Goal: Information Seeking & Learning: Understand process/instructions

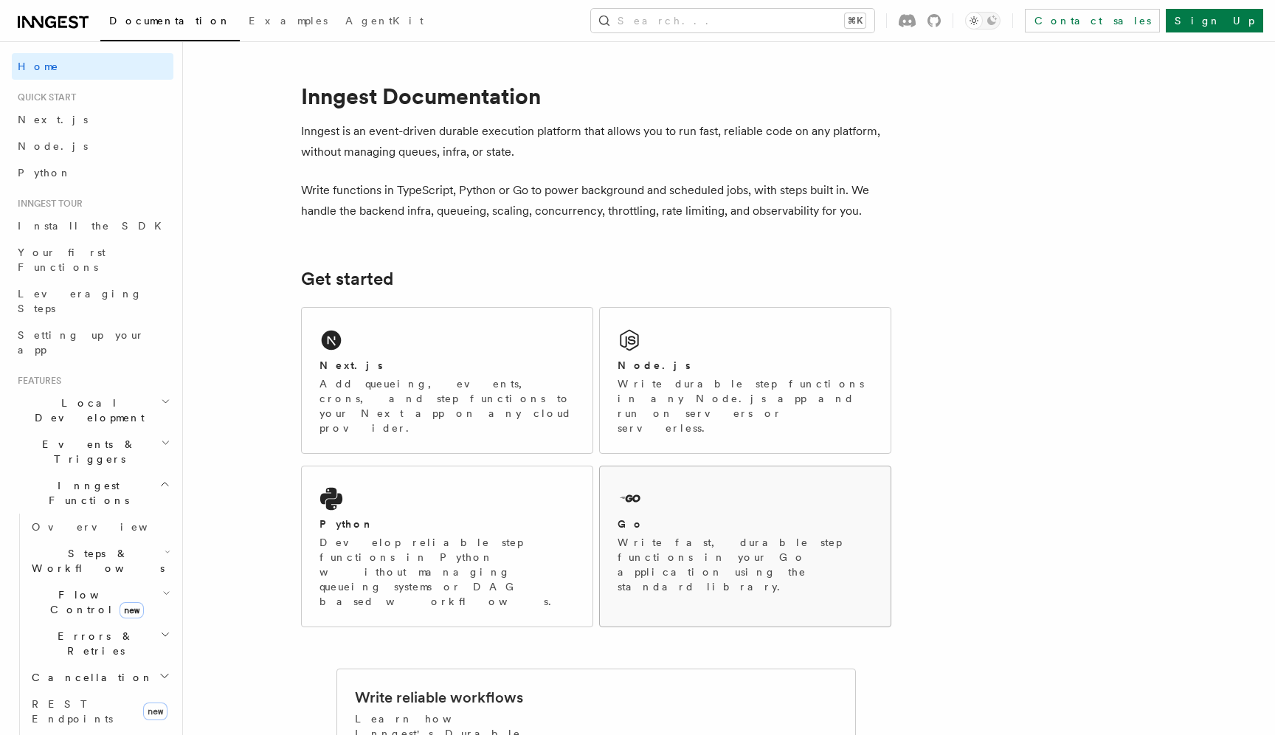
click at [717, 517] on div "Go" at bounding box center [745, 524] width 255 height 15
click at [122, 227] on link "Install the SDK" at bounding box center [93, 226] width 162 height 27
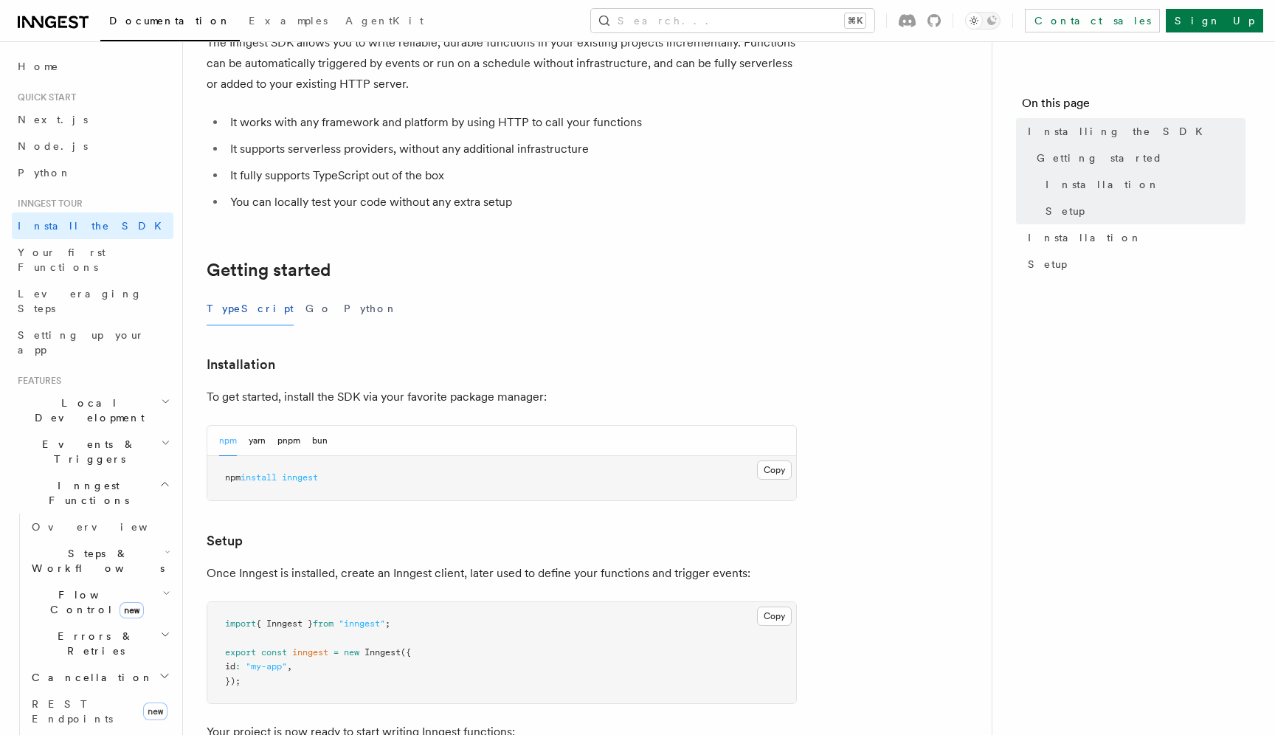
scroll to position [106, 0]
click at [306, 305] on button "Go" at bounding box center [319, 306] width 27 height 33
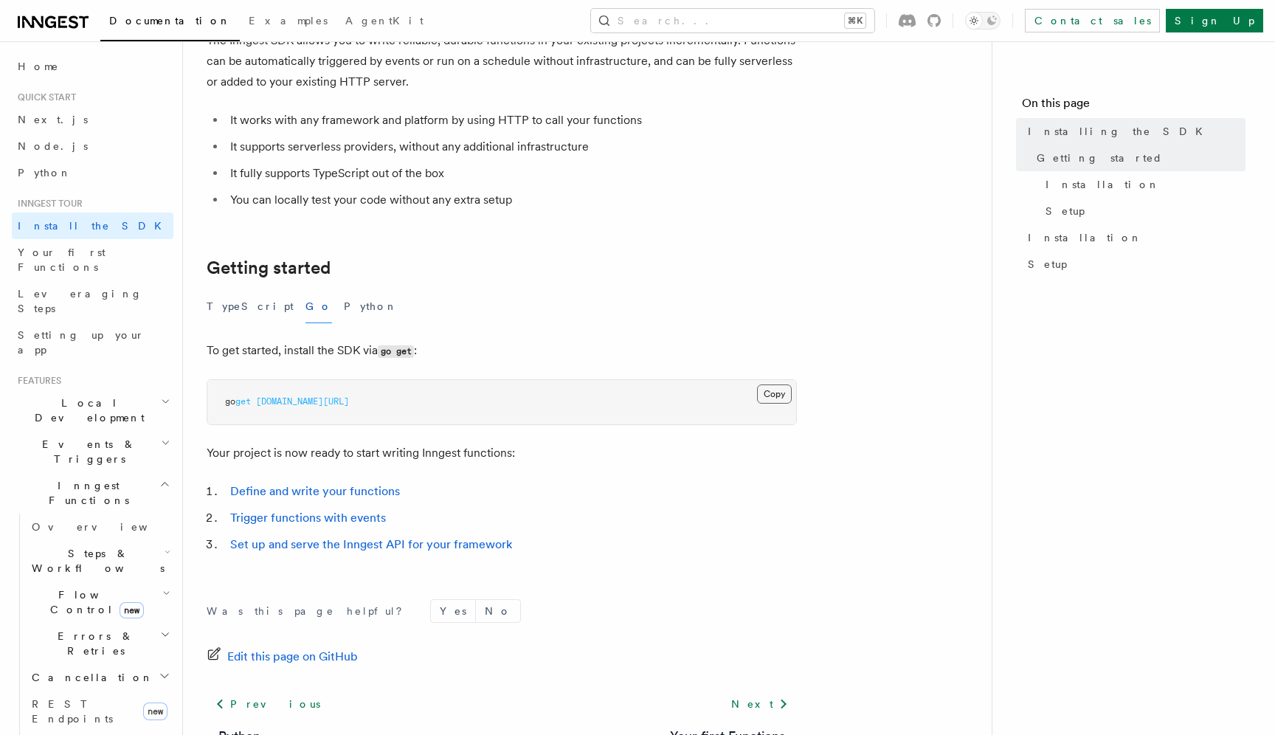
click at [782, 390] on button "Copy Copied" at bounding box center [774, 394] width 35 height 19
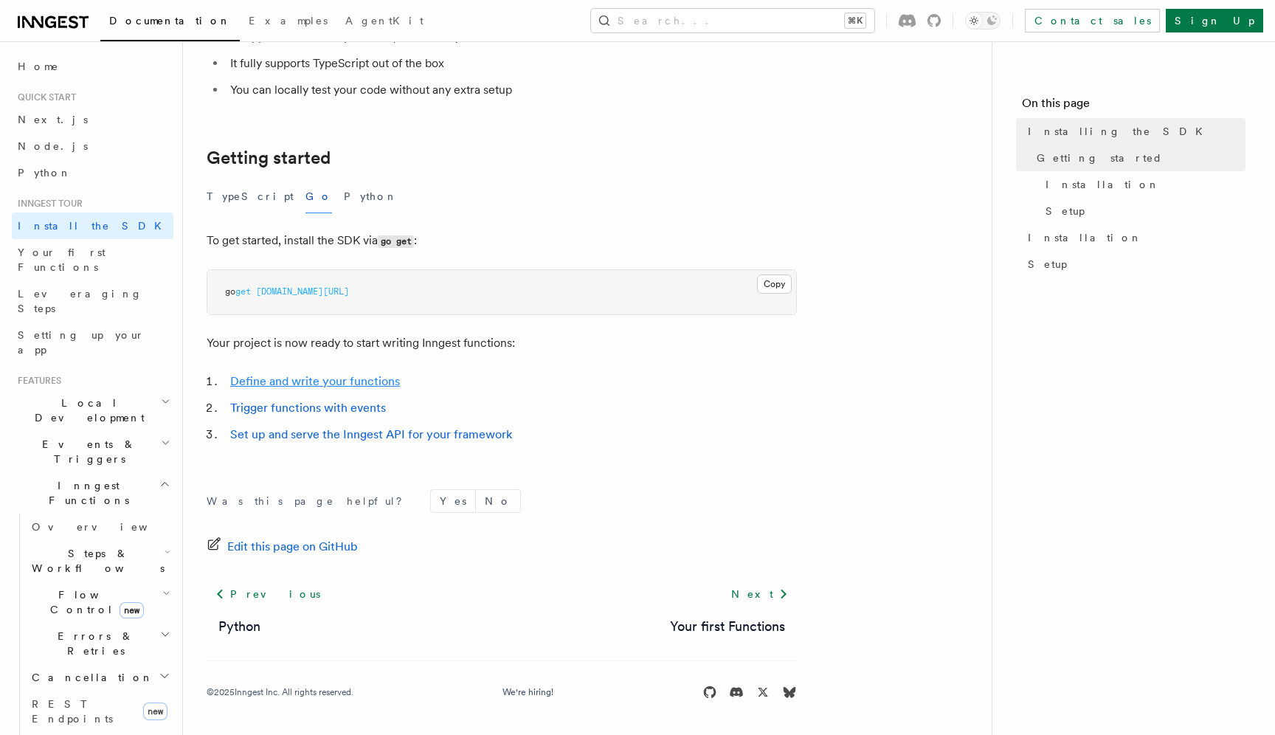
click at [383, 379] on link "Define and write your functions" at bounding box center [315, 381] width 170 height 14
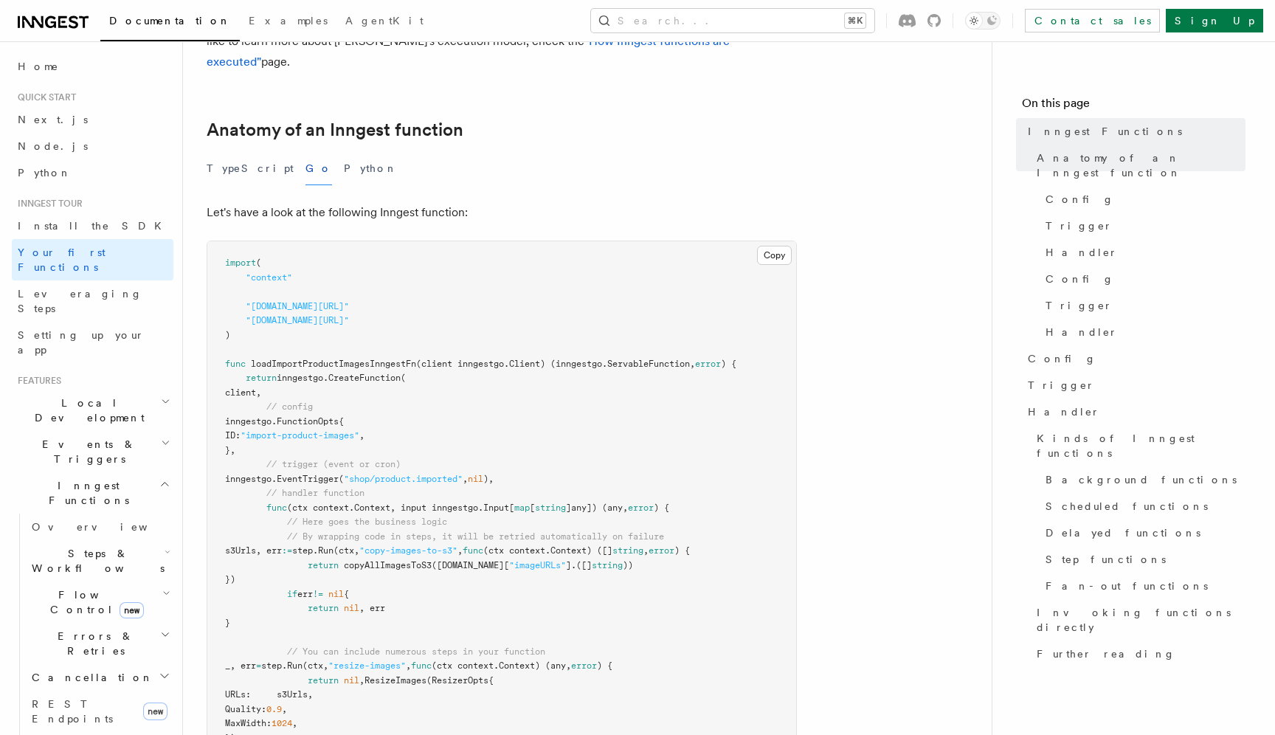
scroll to position [235, 0]
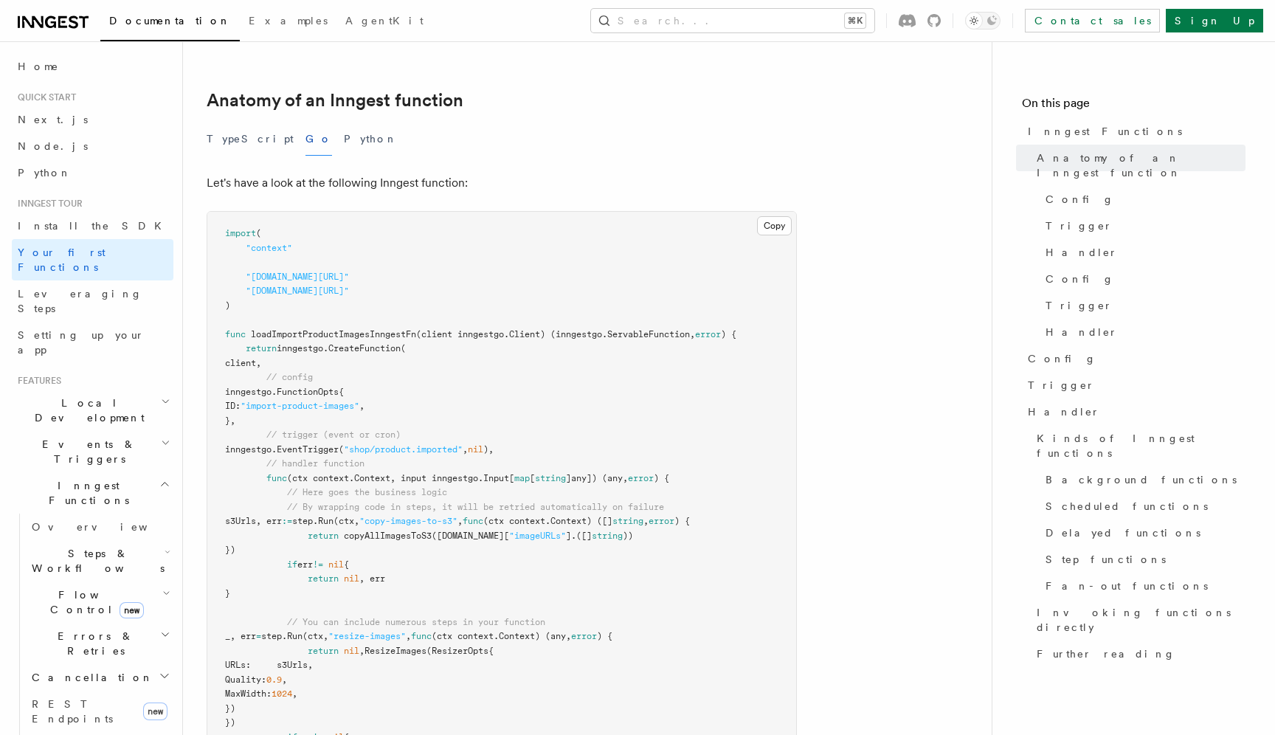
click at [631, 212] on pre "import ( "context" "github.com/inngest/inngestgo" "github.com/inngest/inngestgo…" at bounding box center [501, 536] width 589 height 649
